Goal: Transaction & Acquisition: Purchase product/service

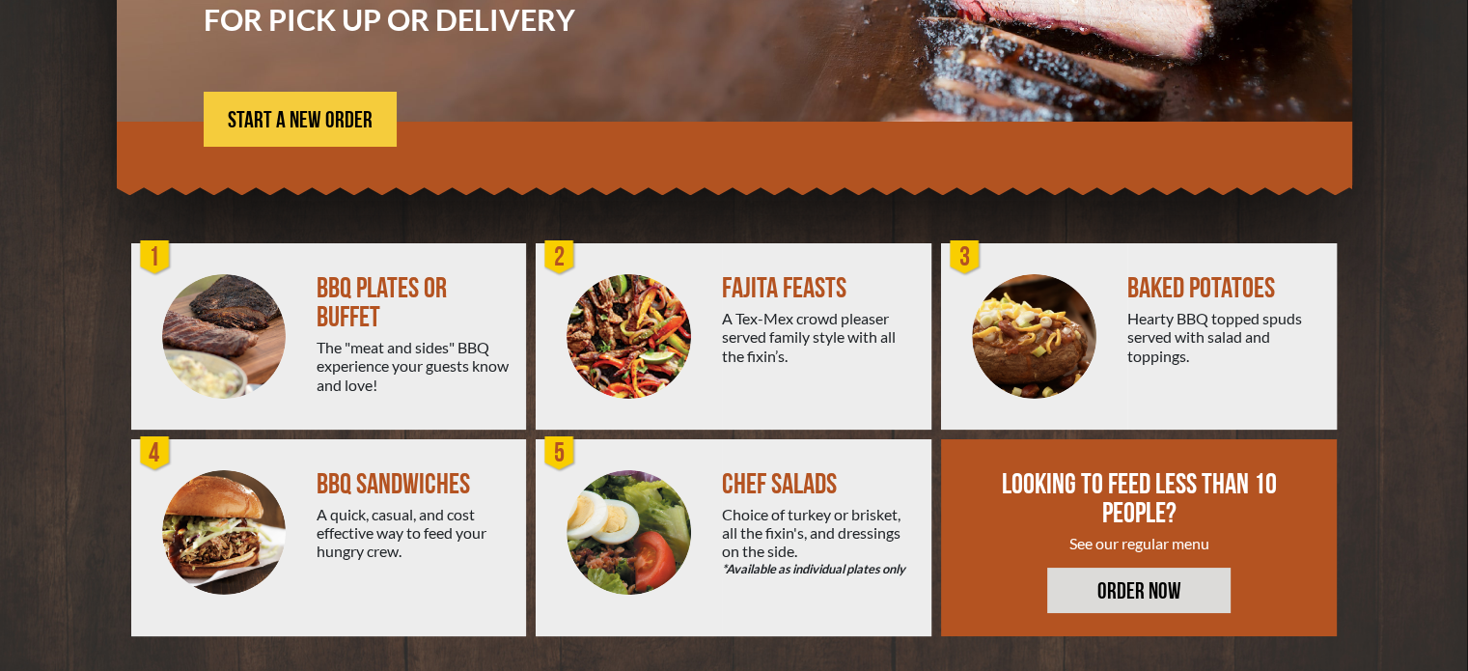
scroll to position [346, 0]
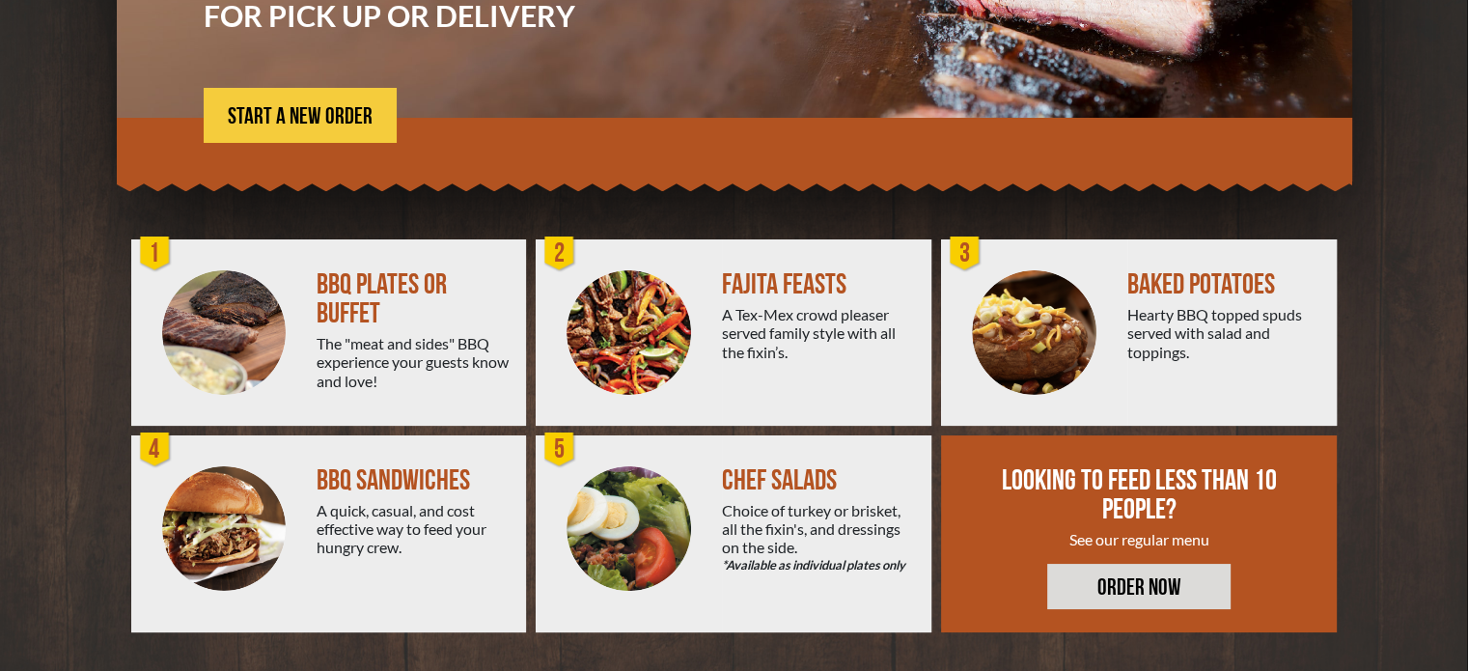
click at [1024, 304] on img at bounding box center [1034, 332] width 124 height 124
click at [1157, 249] on div "BAKED POTATOES Hearty BBQ topped spuds served with salad and toppings." at bounding box center [1231, 332] width 209 height 186
click at [1144, 339] on div "Hearty BBQ topped spuds served with salad and toppings." at bounding box center [1224, 333] width 194 height 56
click at [1173, 327] on div "Hearty BBQ topped spuds served with salad and toppings." at bounding box center [1224, 333] width 194 height 56
click at [1116, 584] on link "ORDER NOW" at bounding box center [1138, 586] width 183 height 45
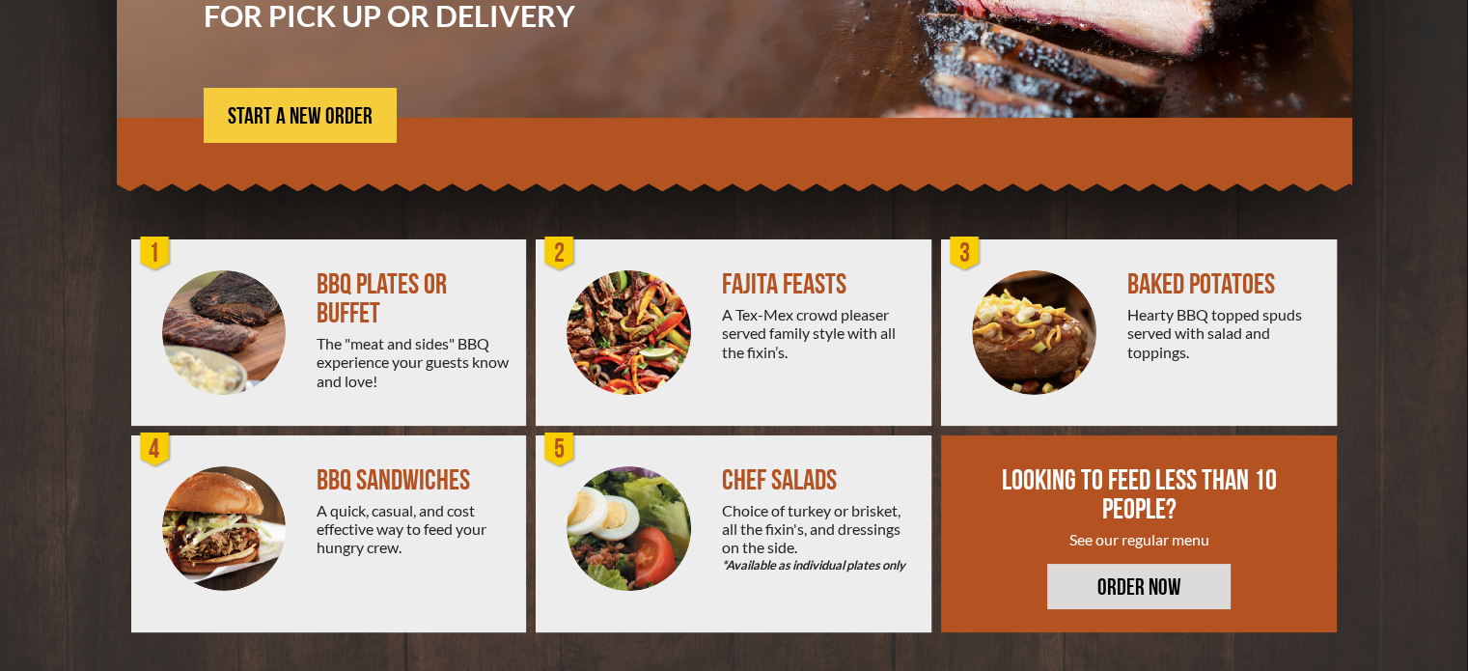
click at [1158, 360] on div "Hearty BBQ topped spuds served with salad and toppings." at bounding box center [1224, 333] width 194 height 56
click at [972, 254] on div "3" at bounding box center [965, 253] width 39 height 39
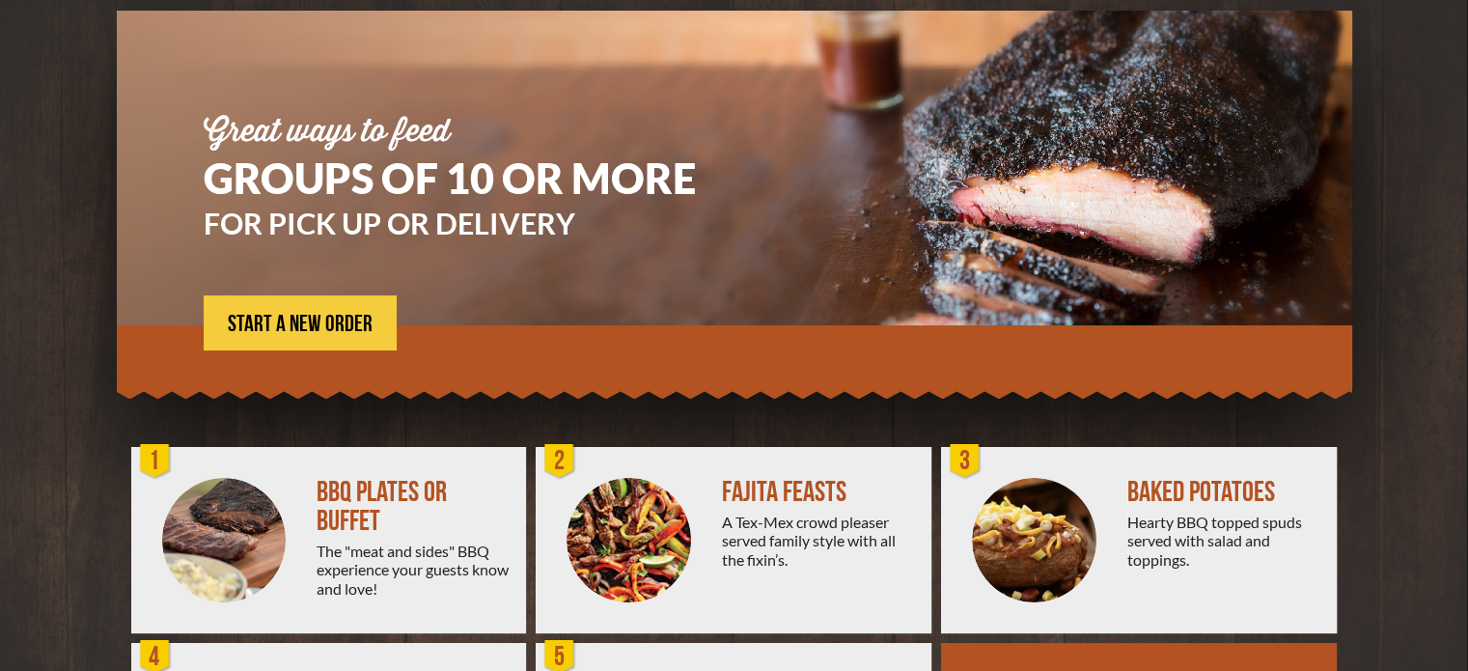
scroll to position [0, 0]
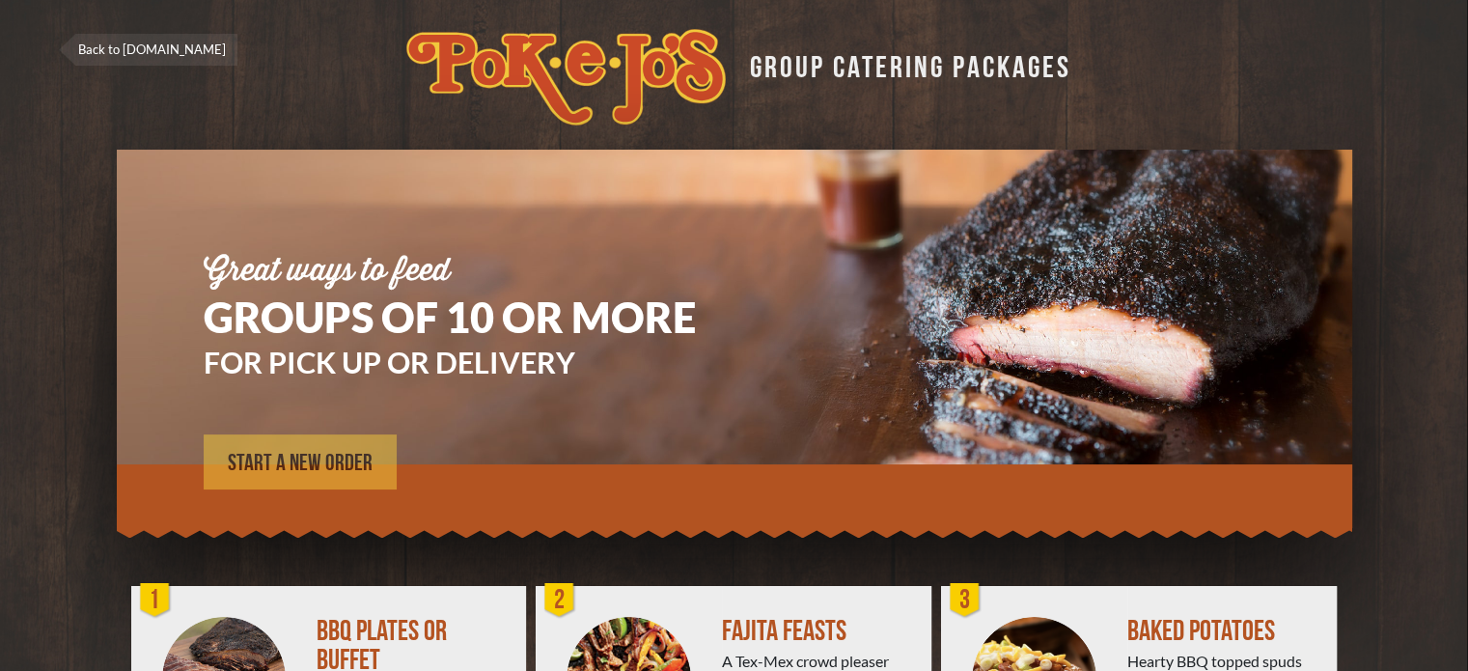
click at [251, 458] on span "START A NEW ORDER" at bounding box center [300, 463] width 145 height 23
click at [307, 466] on span "START A NEW ORDER" at bounding box center [300, 463] width 145 height 23
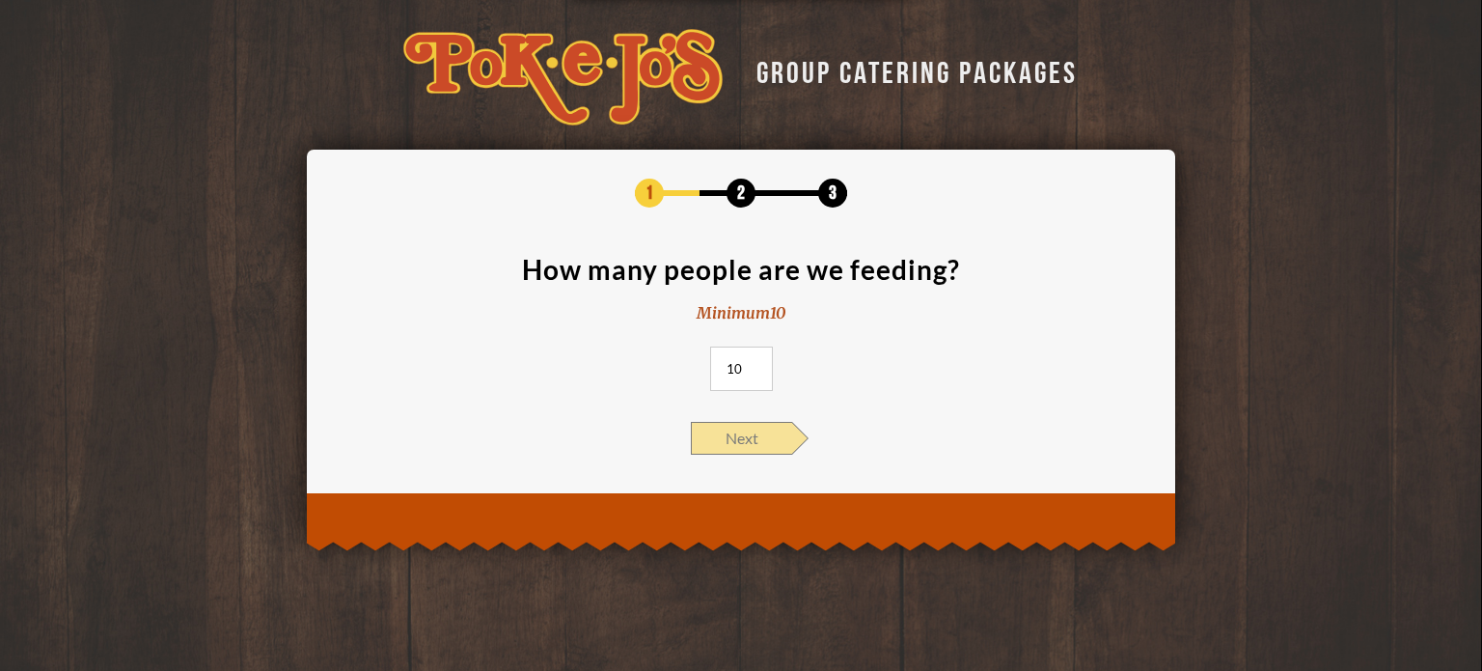
click at [736, 424] on span "Next" at bounding box center [741, 438] width 101 height 33
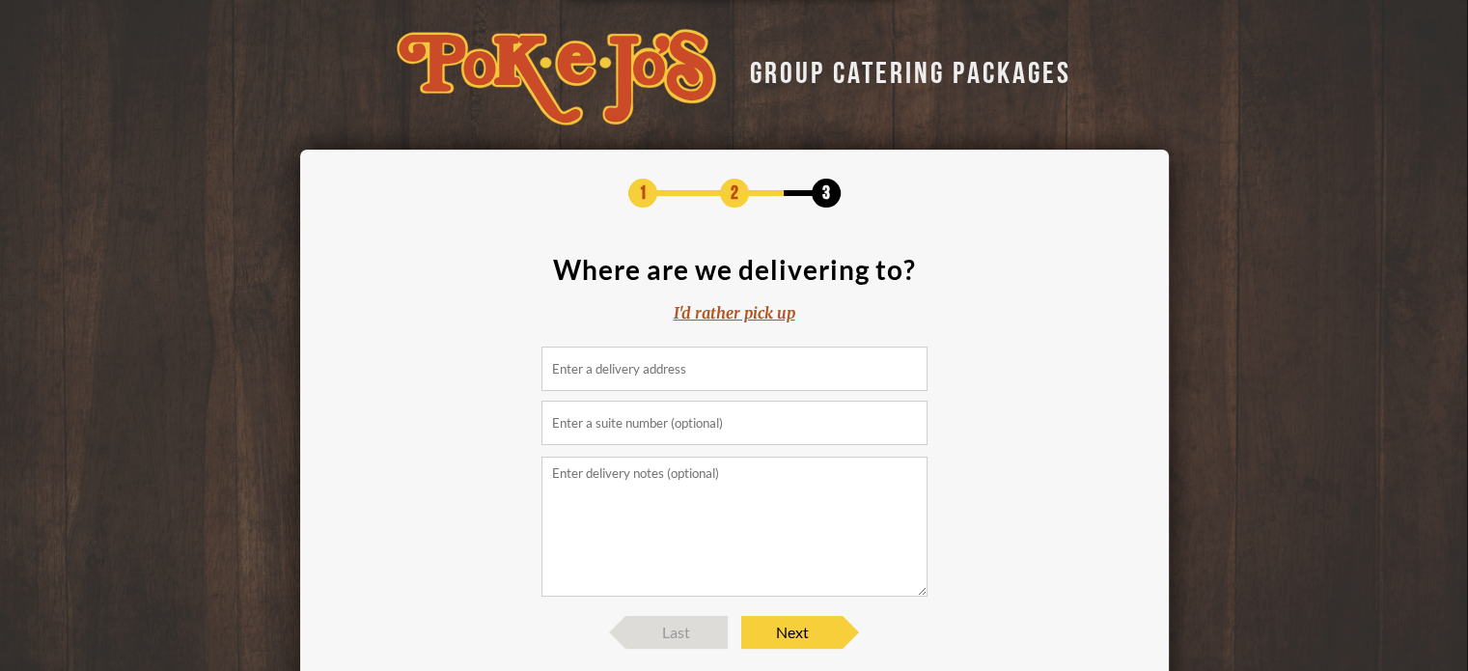
click at [667, 352] on input at bounding box center [734, 368] width 386 height 44
click at [737, 316] on div "I'd rather pick up" at bounding box center [735, 313] width 122 height 22
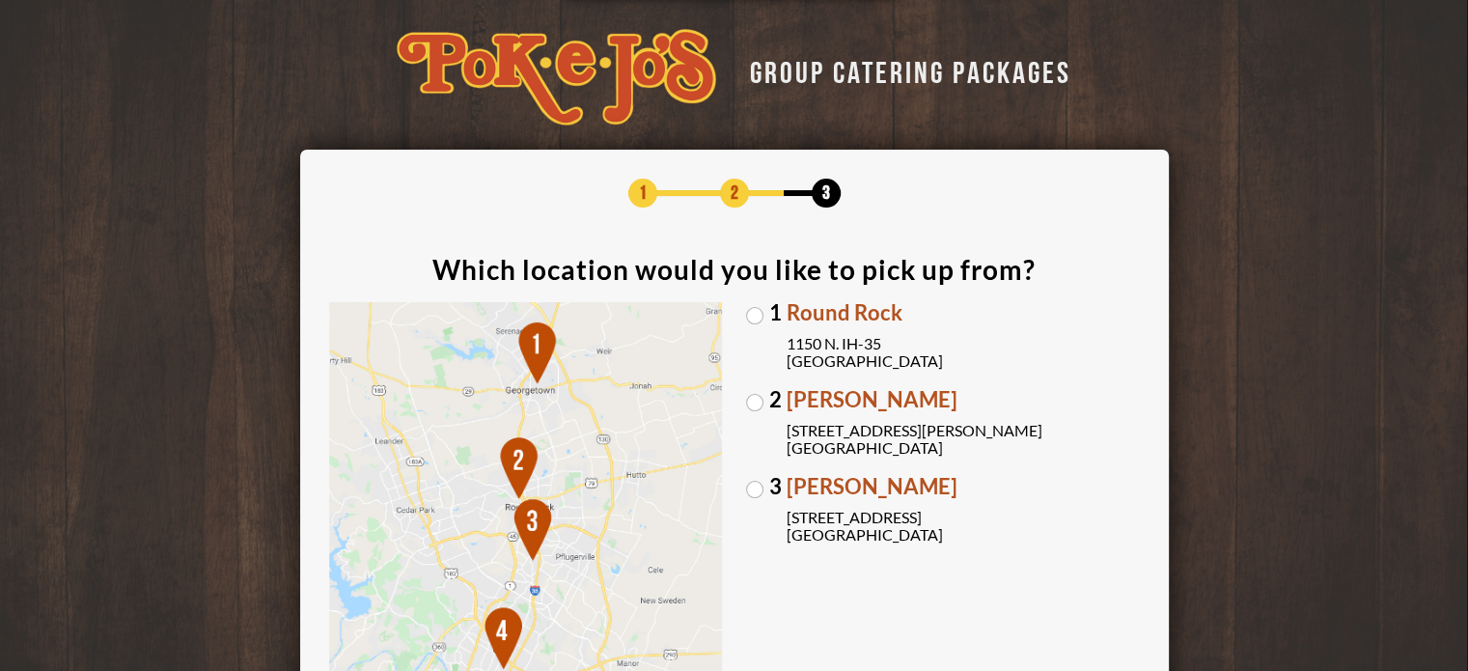
click at [759, 396] on label "[GEOGRAPHIC_DATA][PERSON_NAME] [STREET_ADDRESS][PERSON_NAME]" at bounding box center [943, 423] width 394 height 68
click at [0, 0] on input "[GEOGRAPHIC_DATA][PERSON_NAME] [STREET_ADDRESS][PERSON_NAME]" at bounding box center [0, 0] width 0 height 0
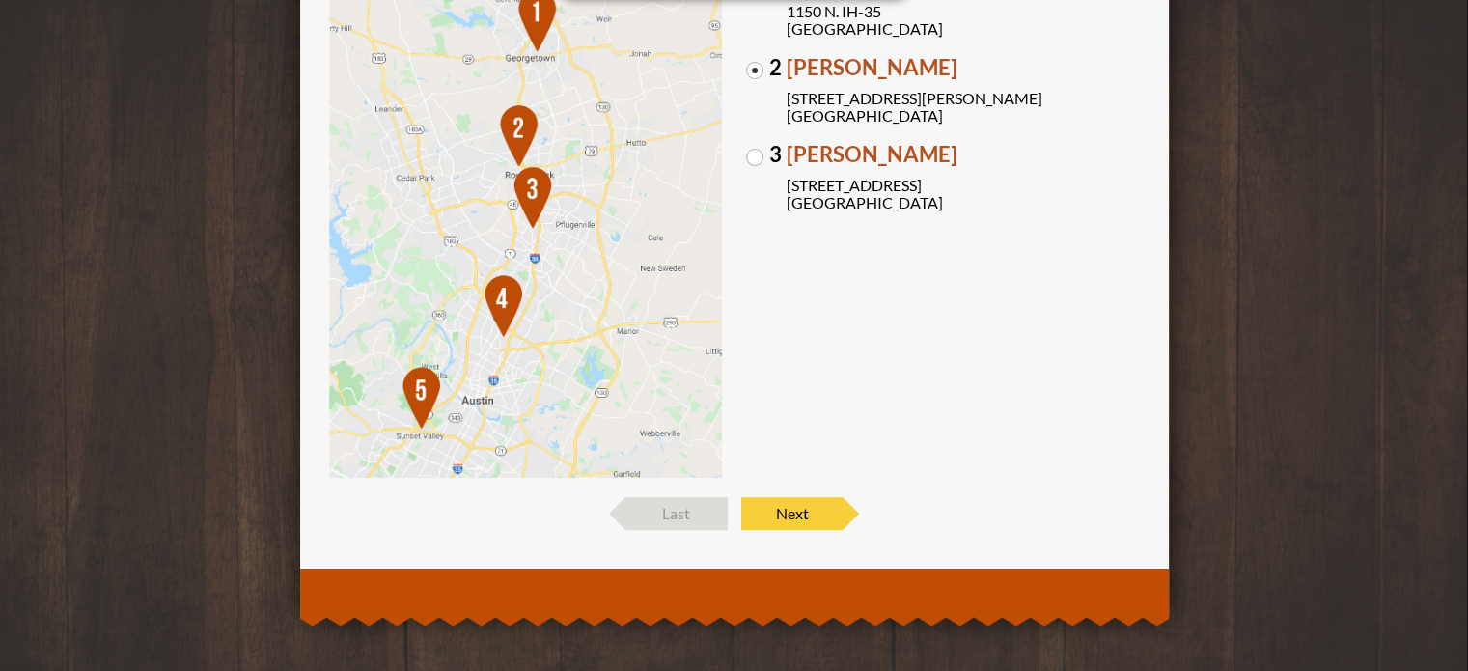
scroll to position [335, 0]
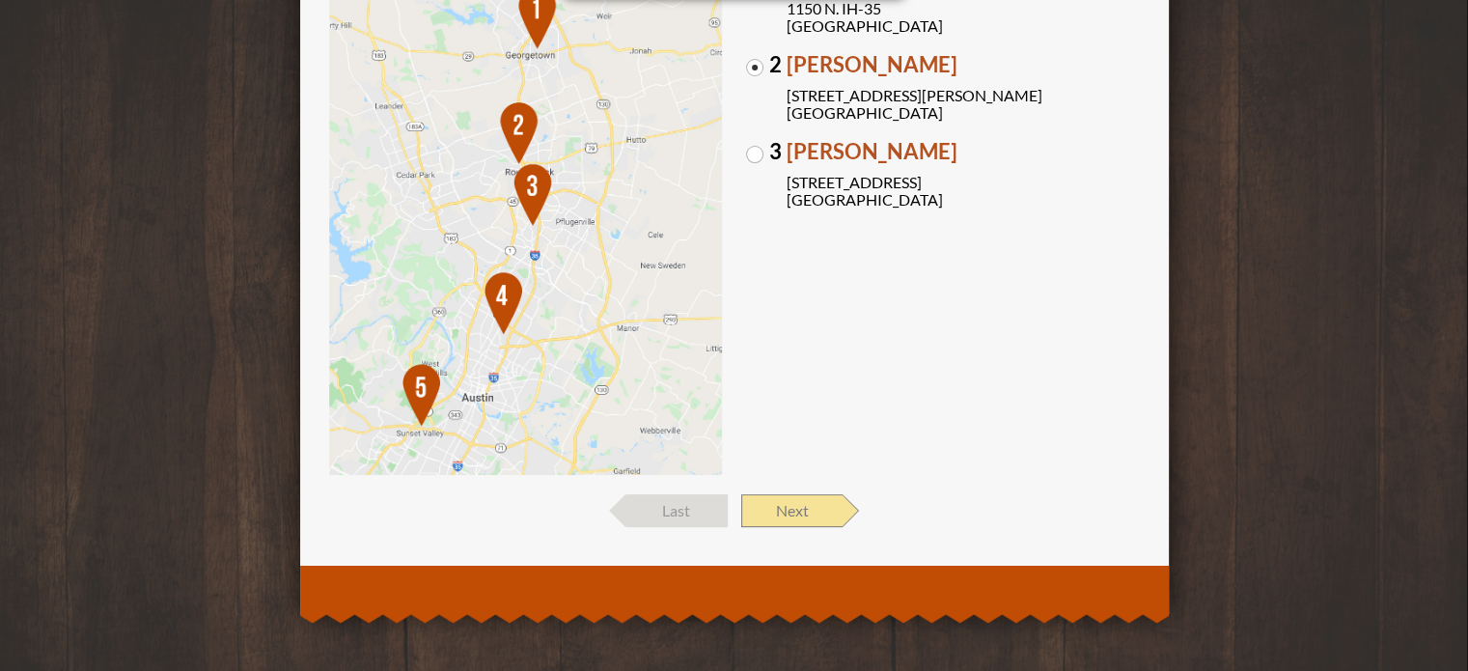
click at [787, 508] on span "Next" at bounding box center [791, 510] width 101 height 33
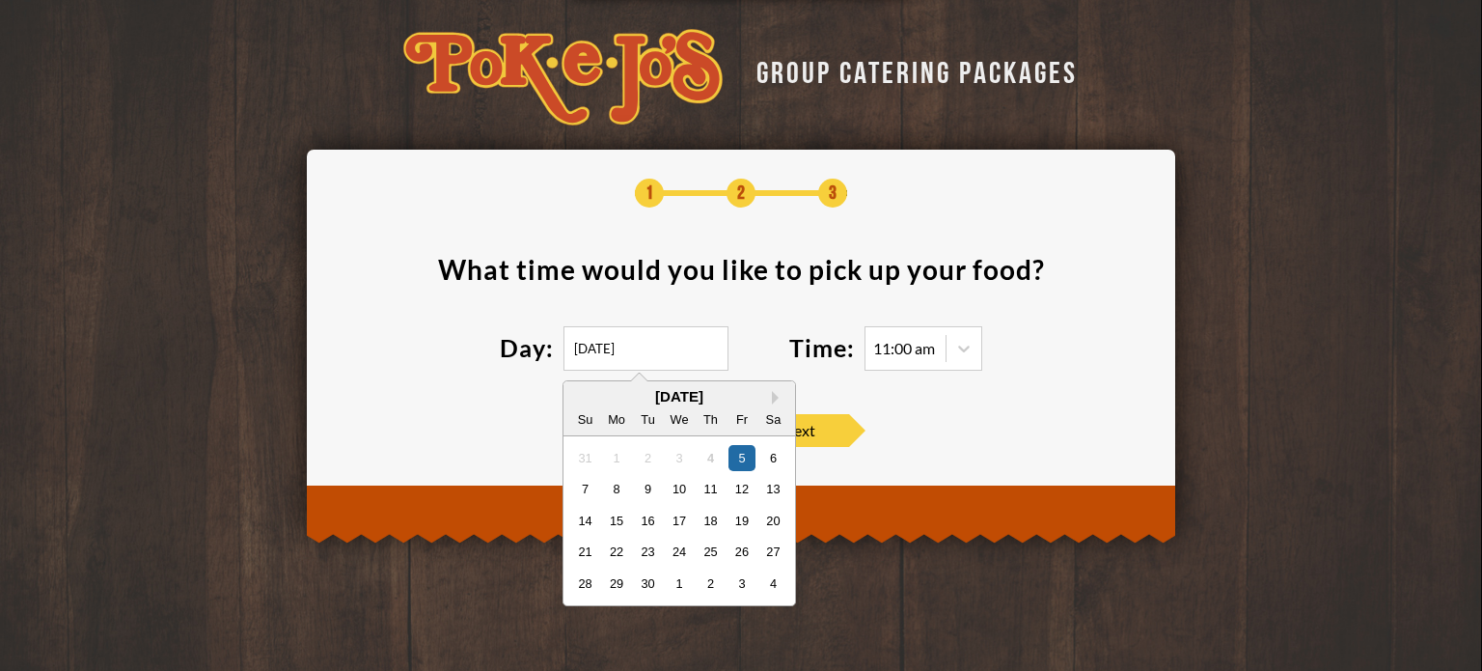
click at [629, 335] on input "[DATE]" at bounding box center [646, 348] width 165 height 44
click at [859, 306] on section "What time would you like to pick up your food ? Day: [DATE] Next Month [DATE] S…" at bounding box center [741, 325] width 811 height 139
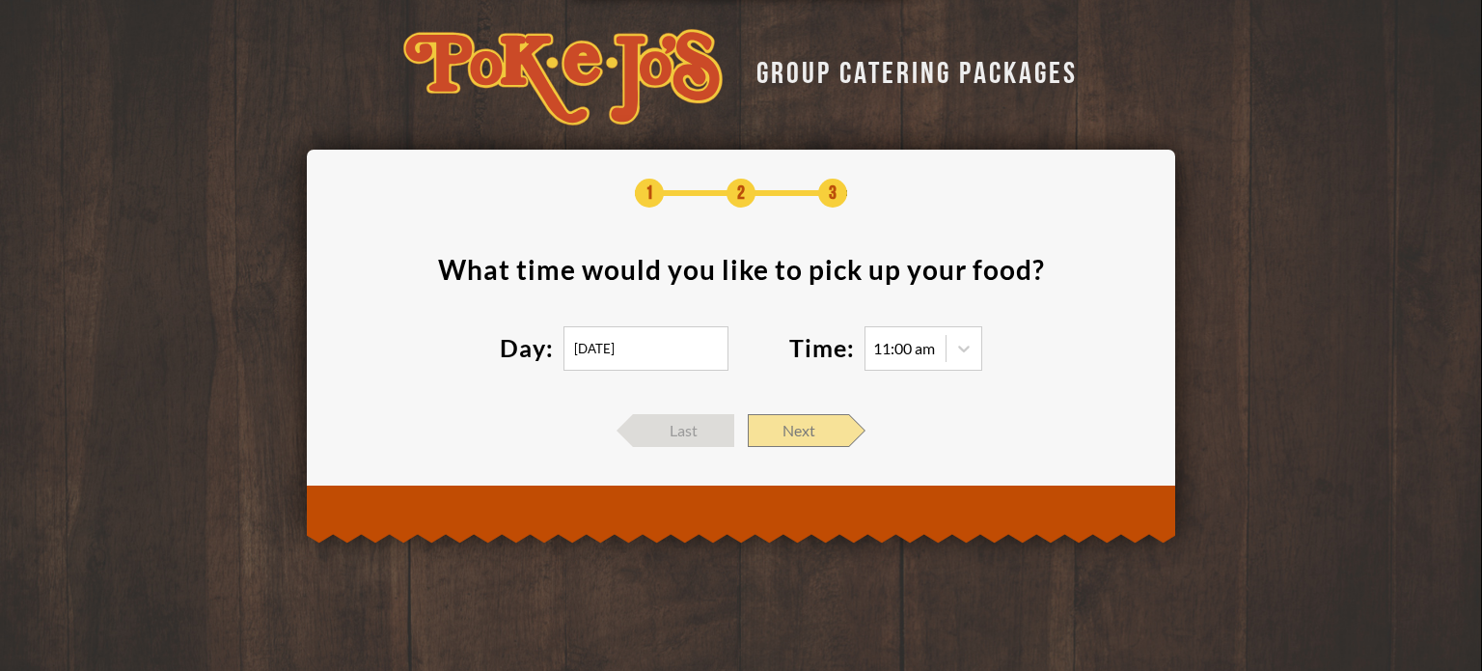
click at [814, 432] on span "Next" at bounding box center [798, 430] width 101 height 33
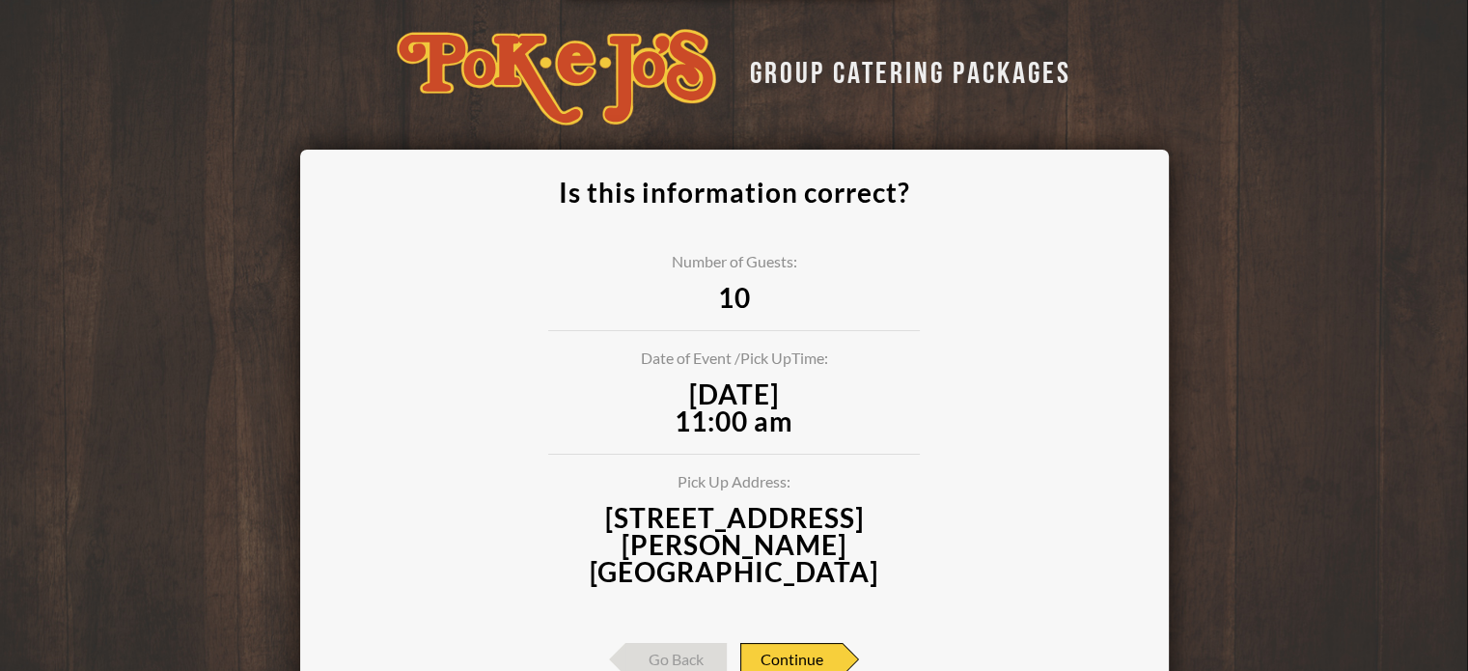
click at [798, 643] on span "Continue" at bounding box center [791, 659] width 102 height 33
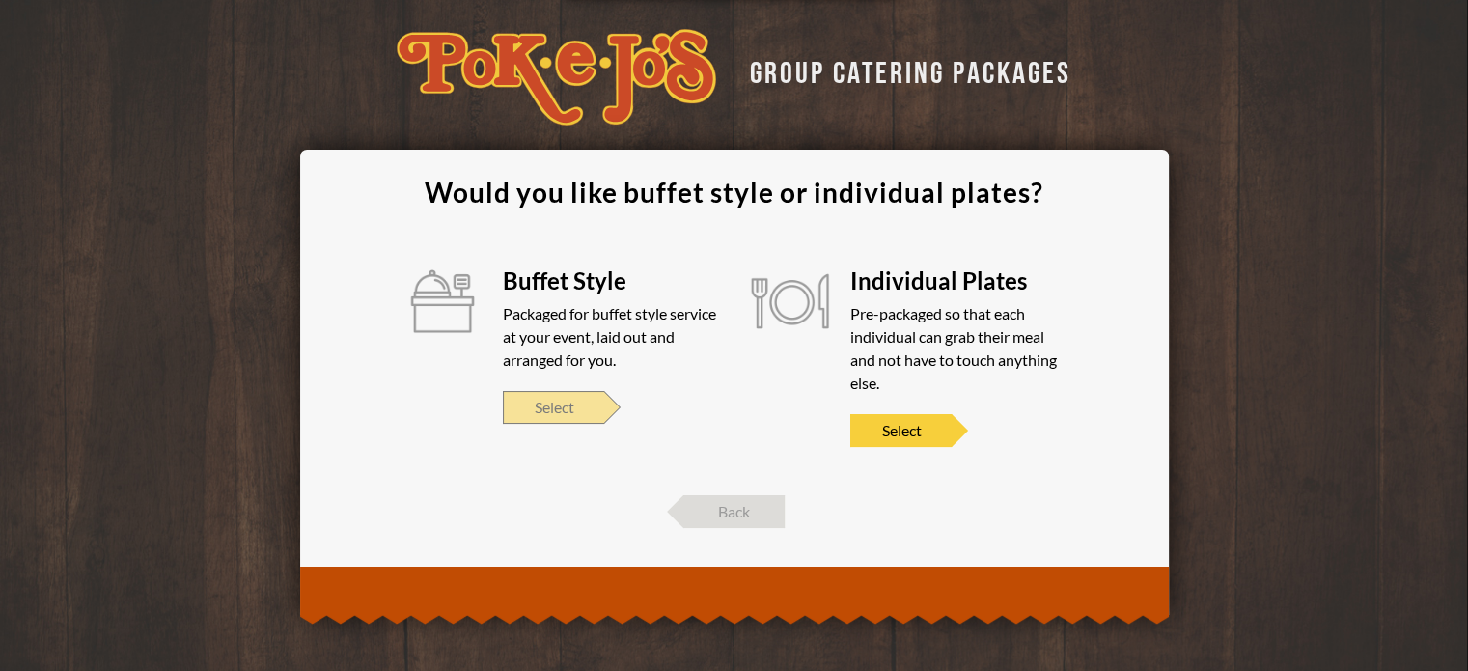
click at [571, 402] on span "Select" at bounding box center [553, 407] width 101 height 33
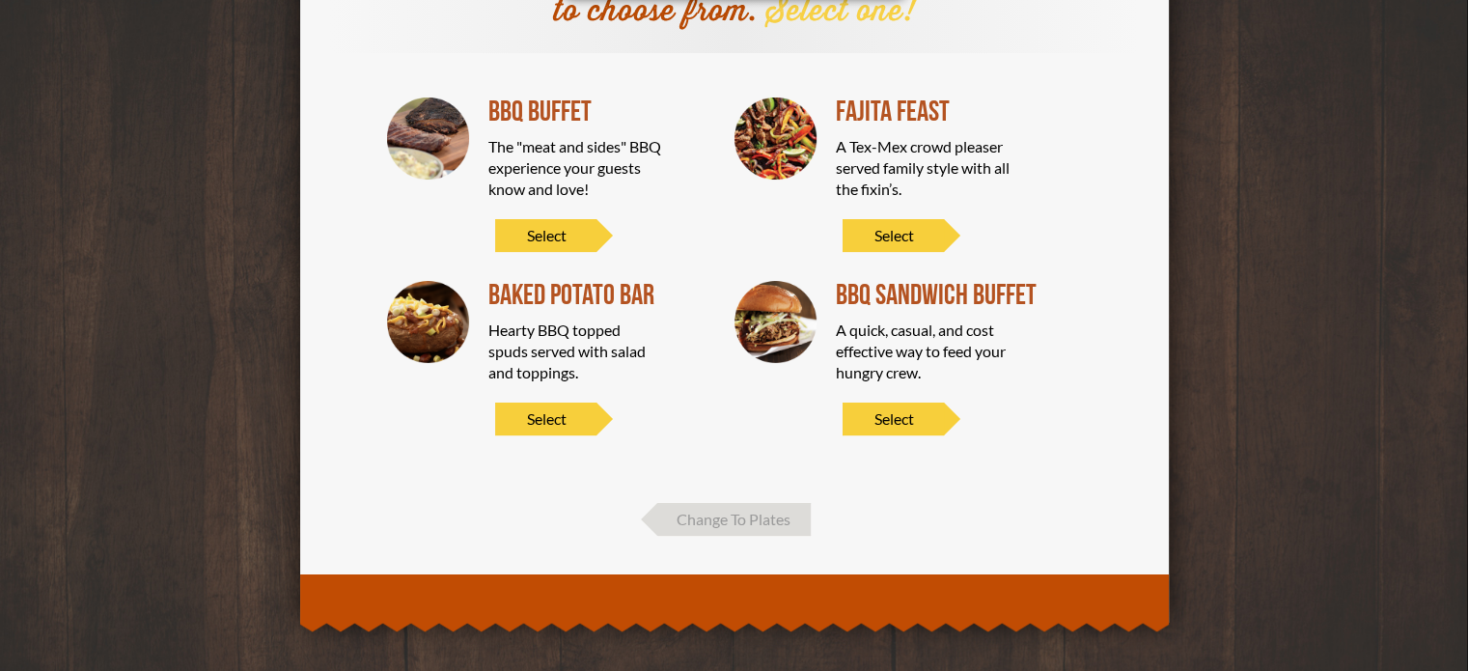
scroll to position [226, 0]
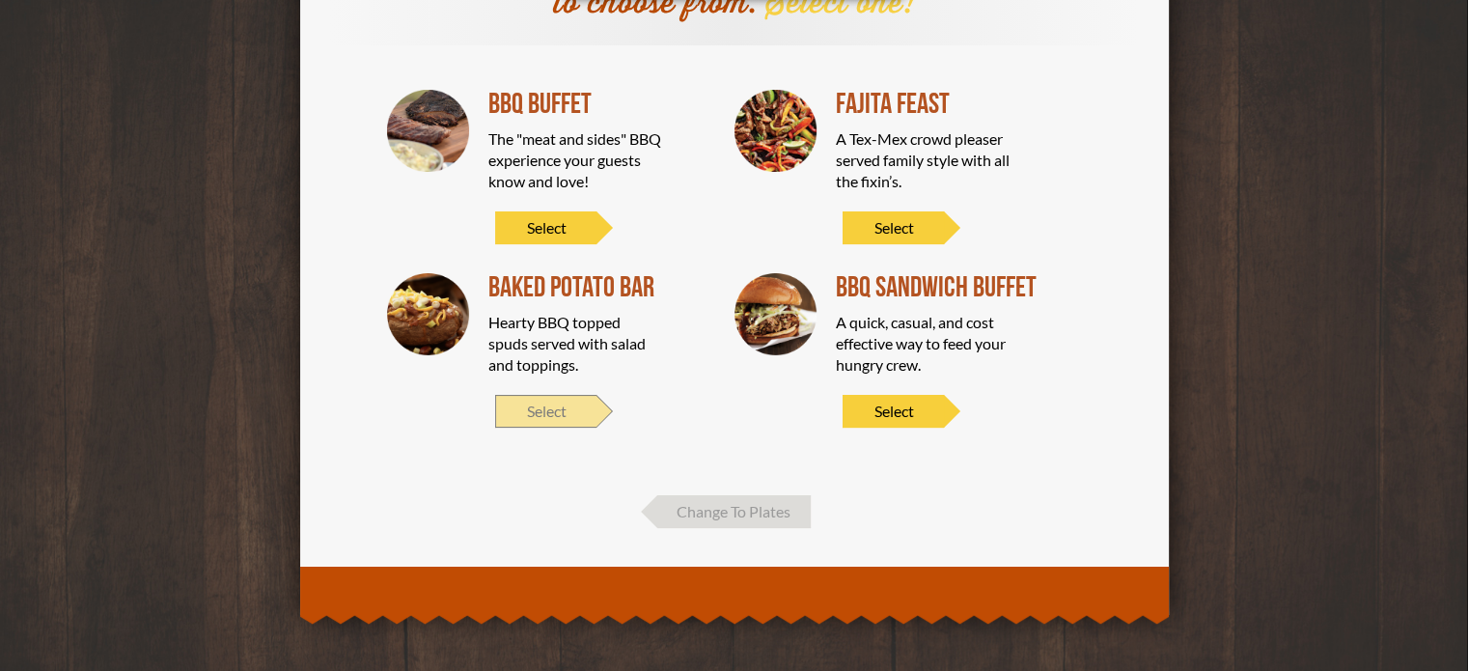
click at [548, 410] on span "Select" at bounding box center [545, 411] width 101 height 33
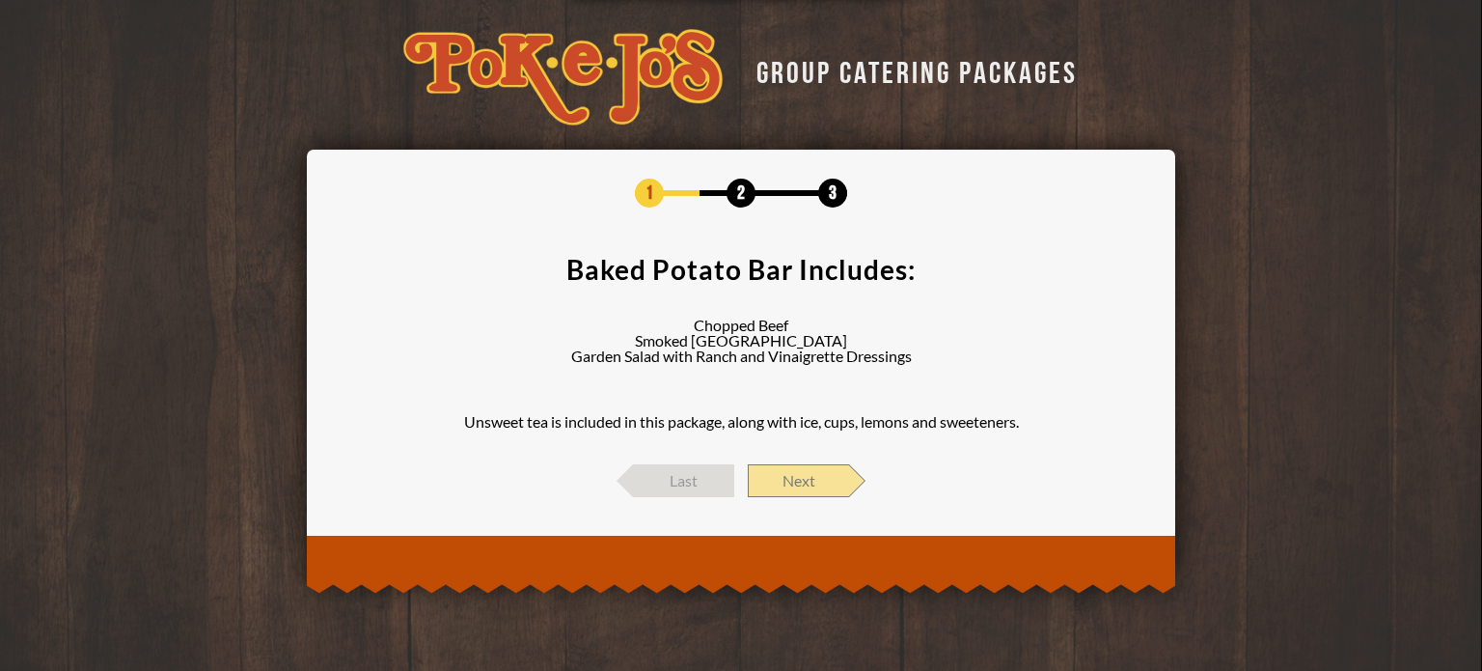
click at [800, 477] on span "Next" at bounding box center [798, 480] width 101 height 33
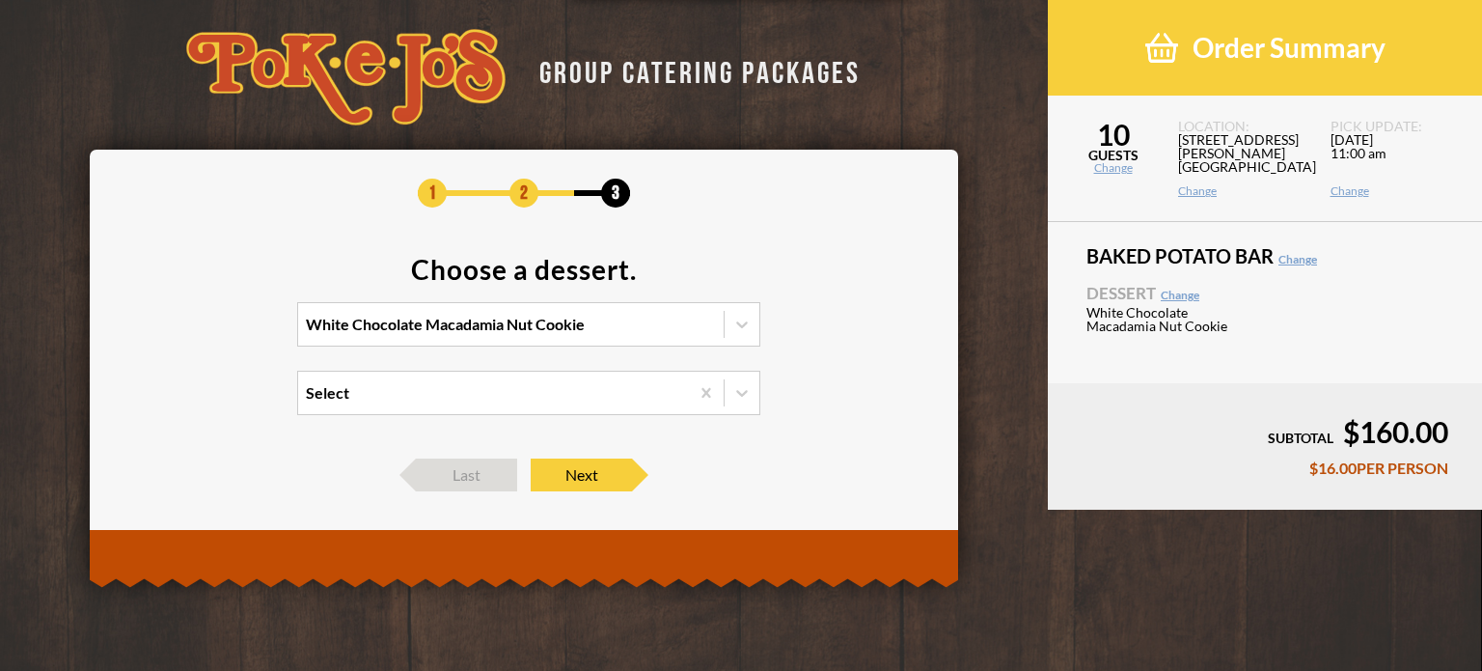
click at [691, 323] on div "White Chocolate Macadamia Nut Cookie" at bounding box center [511, 324] width 426 height 42
click at [222, 333] on input "White Chocolate Macadamia Nut Cookie" at bounding box center [222, 333] width 0 height 0
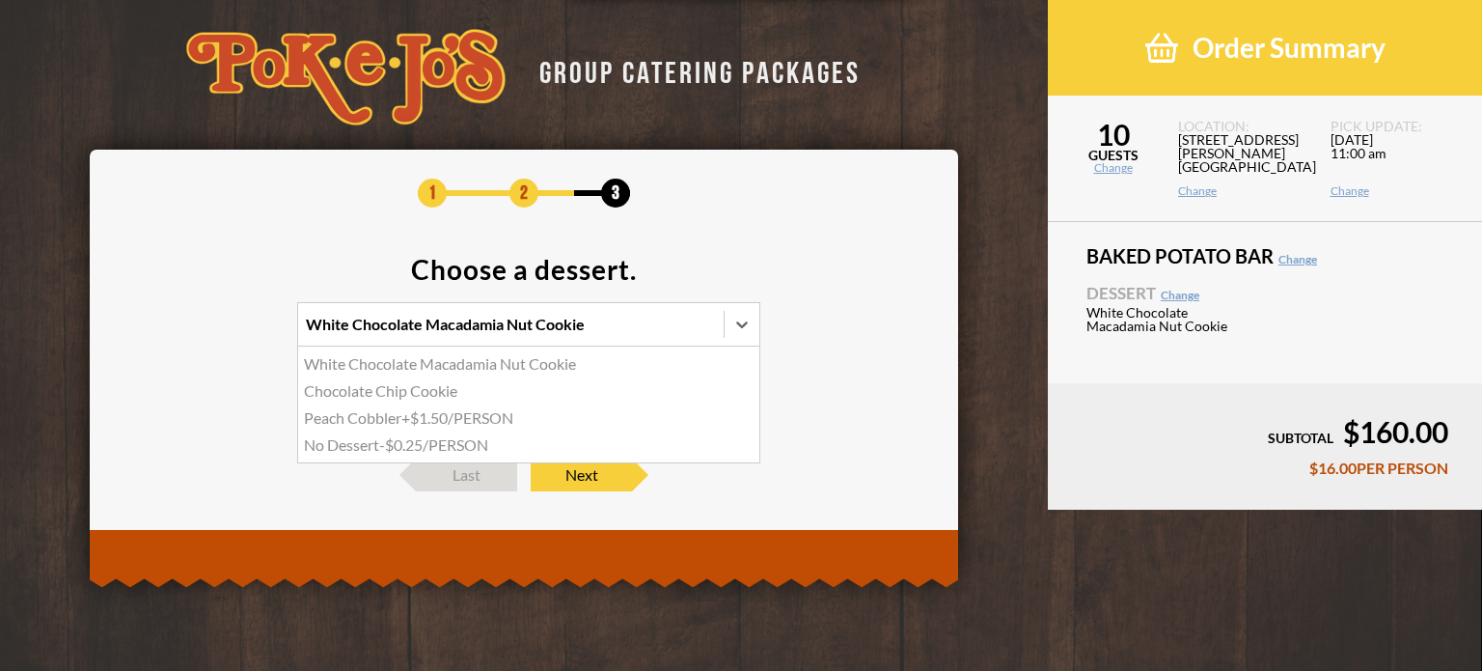
click at [449, 392] on div "Chocolate Chip Cookie" at bounding box center [528, 390] width 461 height 27
click at [222, 333] on input "option Chocolate Chip Cookie focused, 2 of 4. 4 results available. Use Up and D…" at bounding box center [222, 333] width 0 height 0
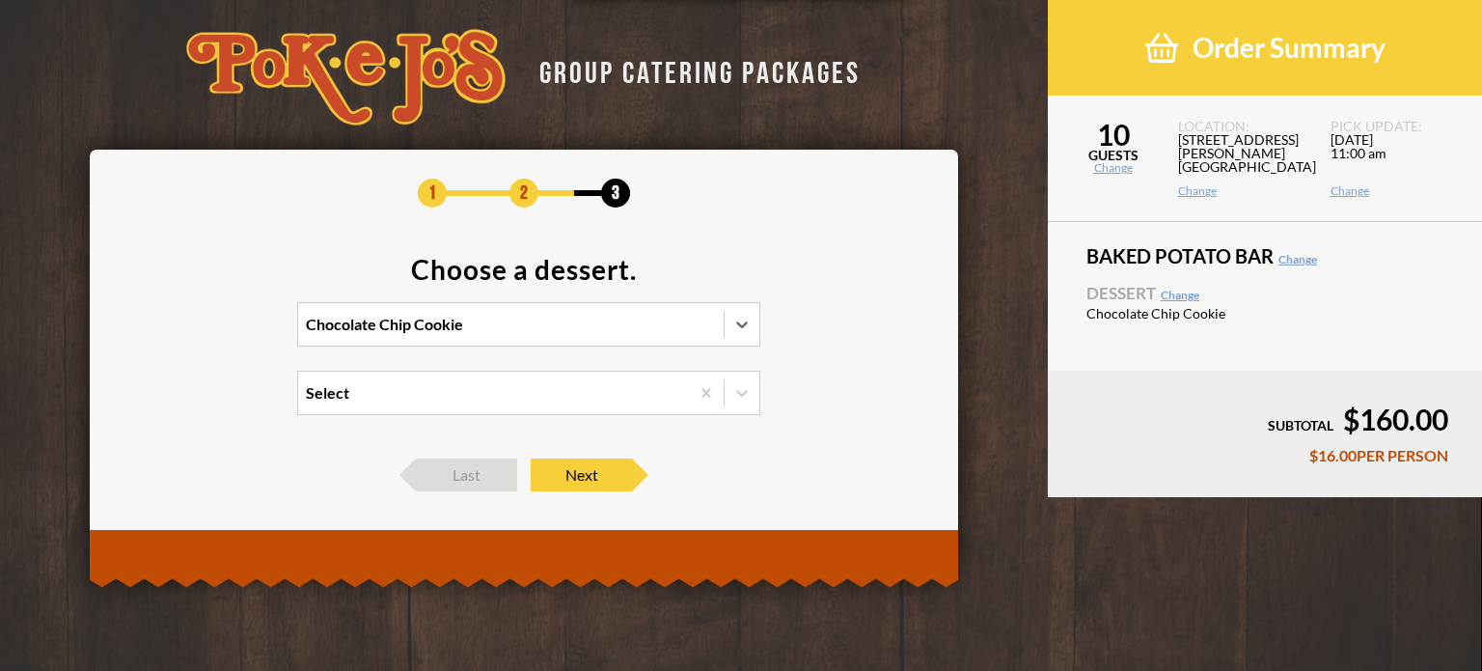
click at [425, 384] on div "Select" at bounding box center [493, 393] width 391 height 42
click at [222, 401] on input "Select" at bounding box center [222, 401] width 0 height 0
click at [789, 323] on section "Choose a dessert. Chocolate Chip Cookie option White Chocolate Macadamia Nut Co…" at bounding box center [524, 347] width 811 height 183
click at [597, 482] on span "Next" at bounding box center [581, 474] width 101 height 33
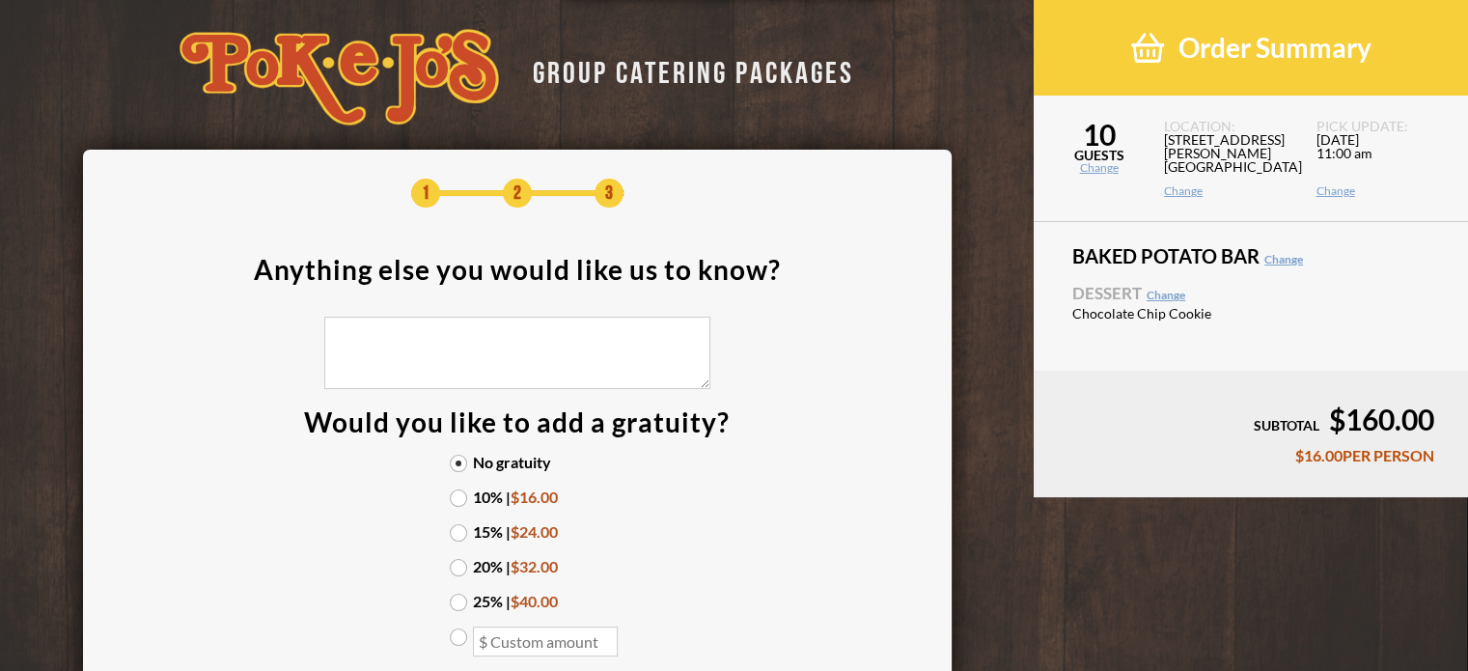
click at [448, 501] on div "No gratuity 10% | $16.00 15% | $24.00 20% | $32.00 25% | $40.00" at bounding box center [517, 566] width 174 height 223
click at [455, 501] on label "10% | $16.00" at bounding box center [517, 496] width 135 height 15
click at [0, 0] on input "10% | $16.00" at bounding box center [0, 0] width 0 height 0
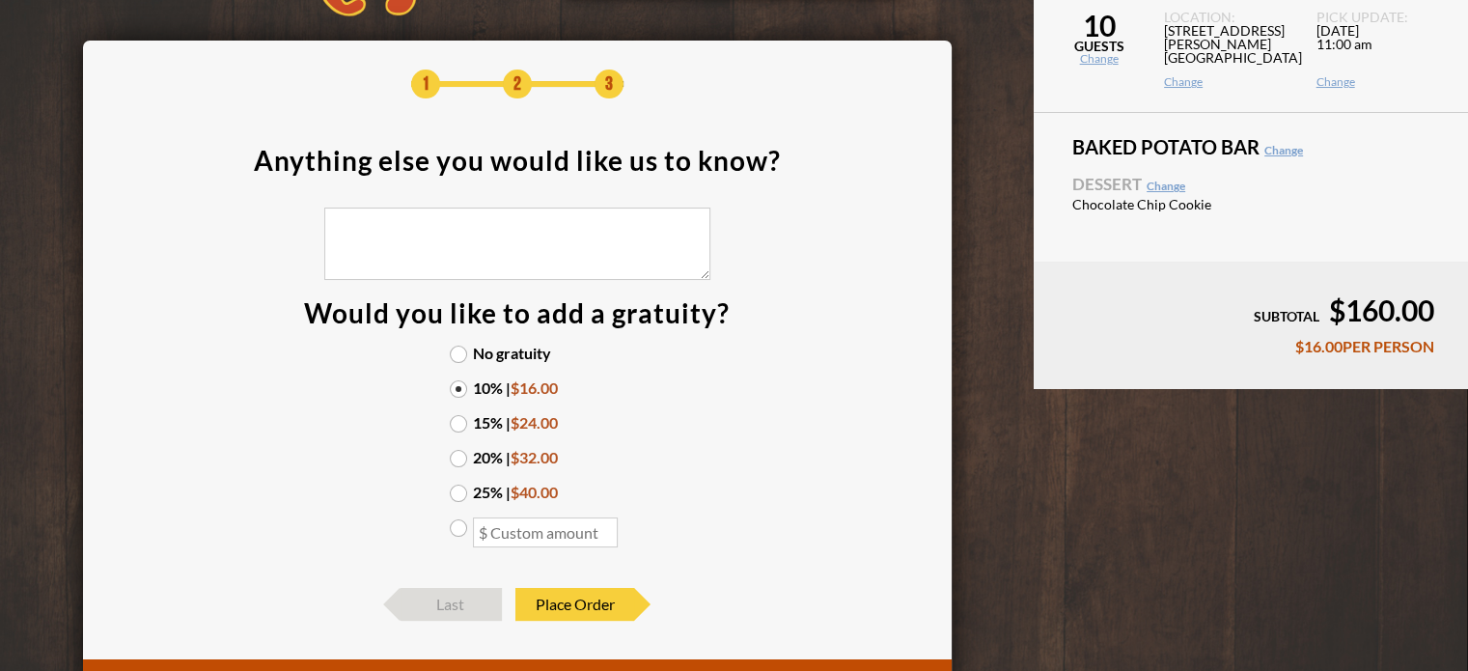
scroll to position [202, 0]
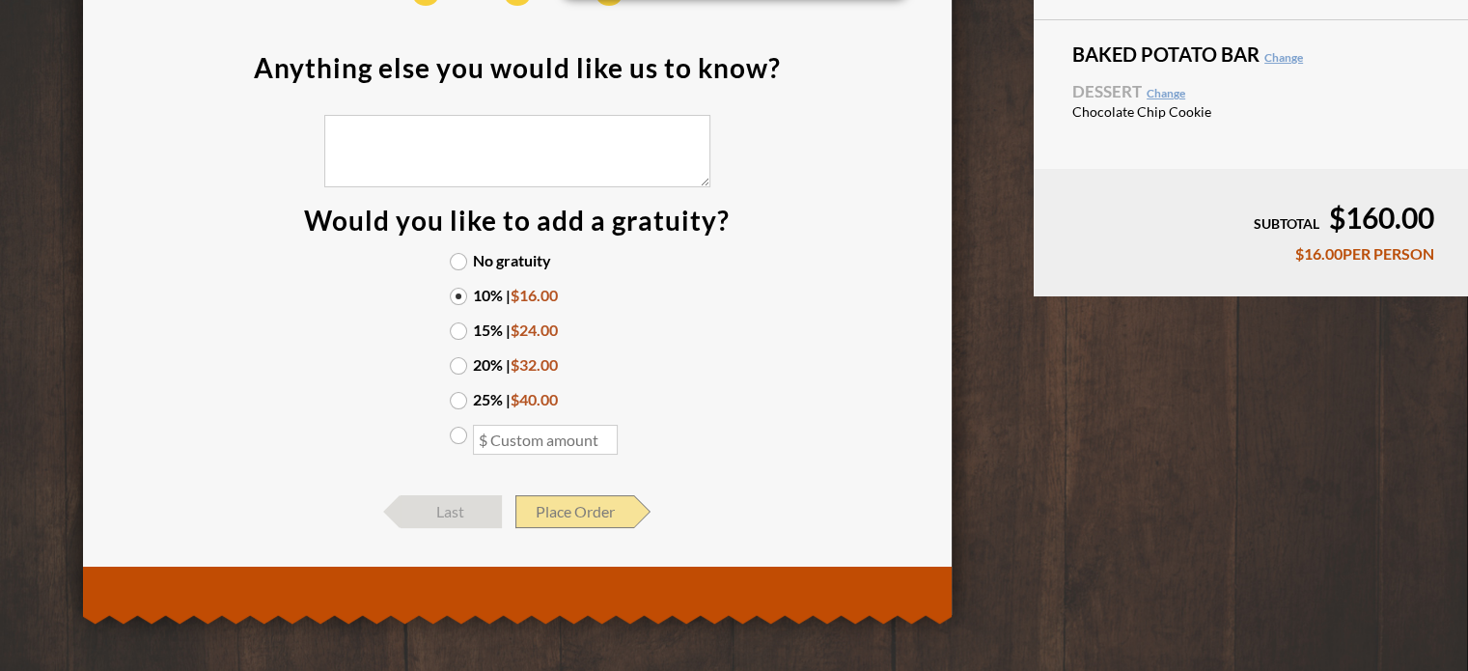
click at [581, 502] on span "Place Order" at bounding box center [574, 511] width 119 height 33
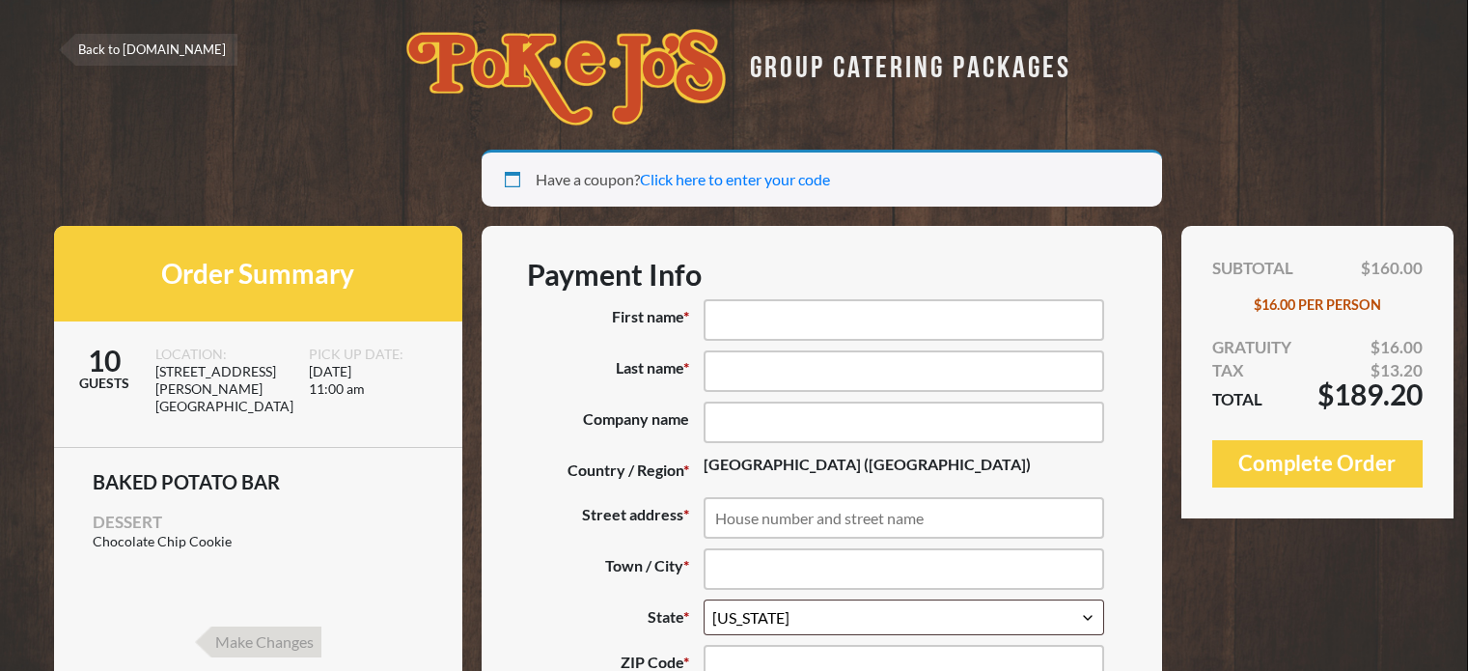
select select "[GEOGRAPHIC_DATA]"
